Goal: Find contact information: Find contact information

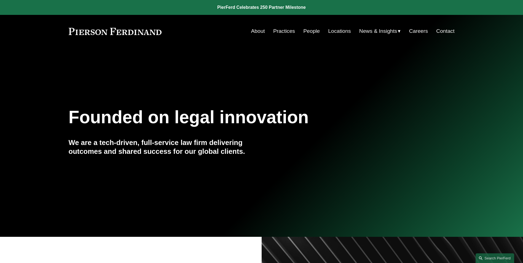
click at [257, 32] on link "About" at bounding box center [258, 31] width 14 height 10
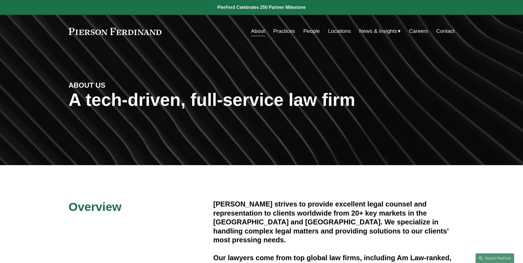
click at [303, 29] on link "People" at bounding box center [311, 31] width 17 height 10
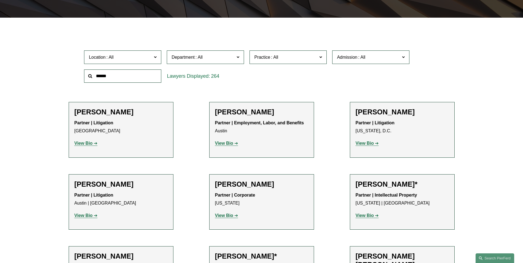
scroll to position [138, 0]
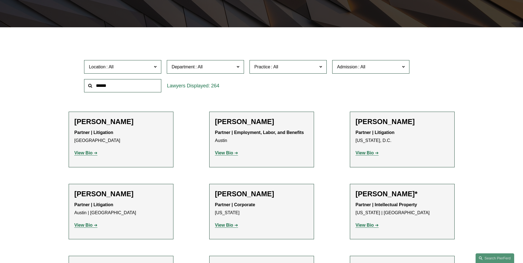
click at [140, 84] on input "text" at bounding box center [122, 86] width 77 height 14
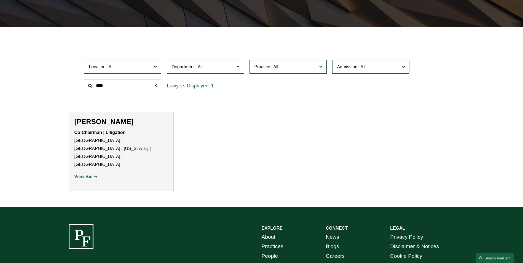
type input "****"
click at [91, 174] on strong "View Bio" at bounding box center [83, 176] width 18 height 5
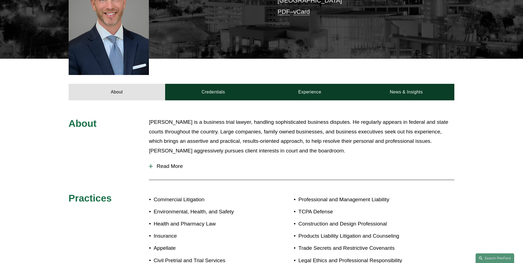
scroll to position [220, 0]
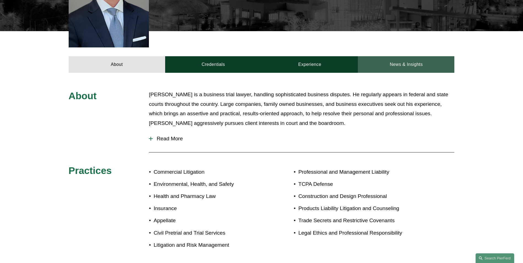
click at [415, 56] on link "News & Insights" at bounding box center [406, 64] width 96 height 17
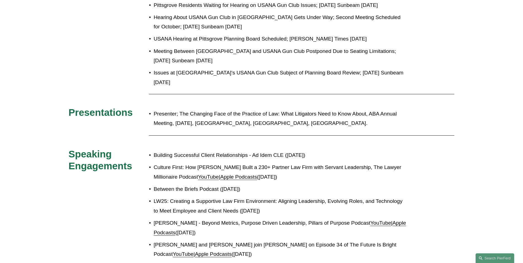
scroll to position [524, 0]
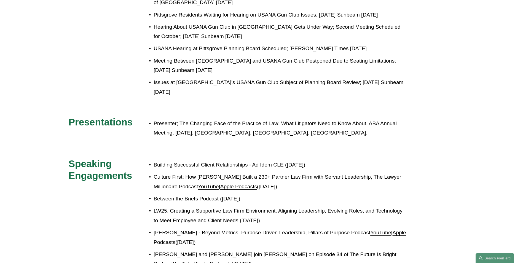
drag, startPoint x: 269, startPoint y: 229, endPoint x: 147, endPoint y: 218, distance: 122.3
click at [154, 250] on p "Michael Pierson and Joel Ferdinand join Chris Batz on Episode 34 of The Future …" at bounding box center [280, 259] width 252 height 19
drag, startPoint x: 147, startPoint y: 218, endPoint x: 199, endPoint y: 220, distance: 51.6
copy p "Michael Pierson and Joel Ferdinand join Chris Batz on Episode 34 of The Future …"
